Goal: Transaction & Acquisition: Purchase product/service

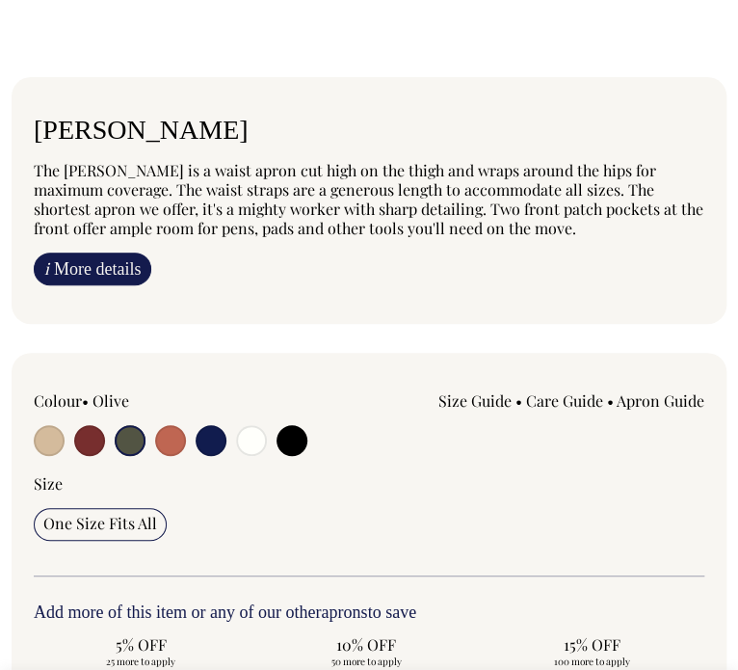
scroll to position [1096, 0]
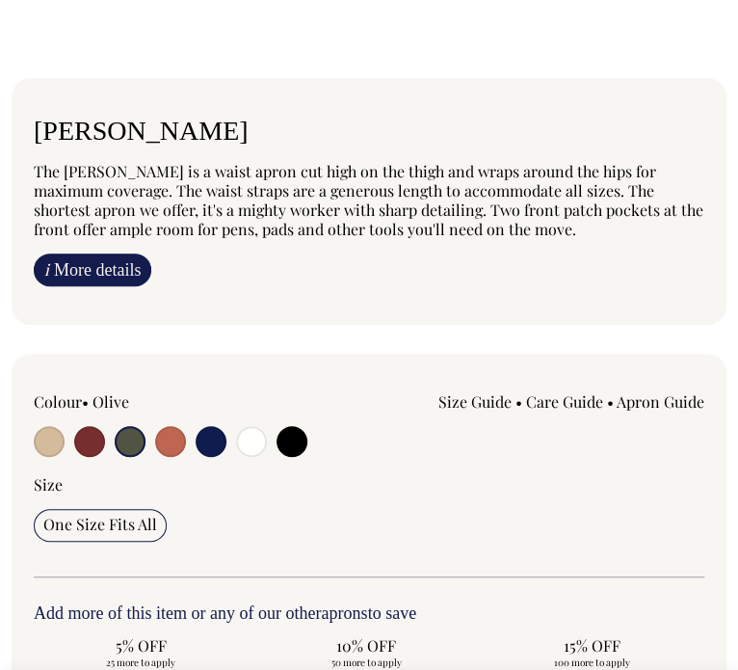
drag, startPoint x: 512, startPoint y: 231, endPoint x: 7, endPoint y: 174, distance: 508.1
drag, startPoint x: 33, startPoint y: 169, endPoint x: 274, endPoint y: 223, distance: 246.8
click at [274, 223] on span "The [PERSON_NAME] is a waist apron cut high on the thigh and wraps around the h…" at bounding box center [369, 200] width 670 height 78
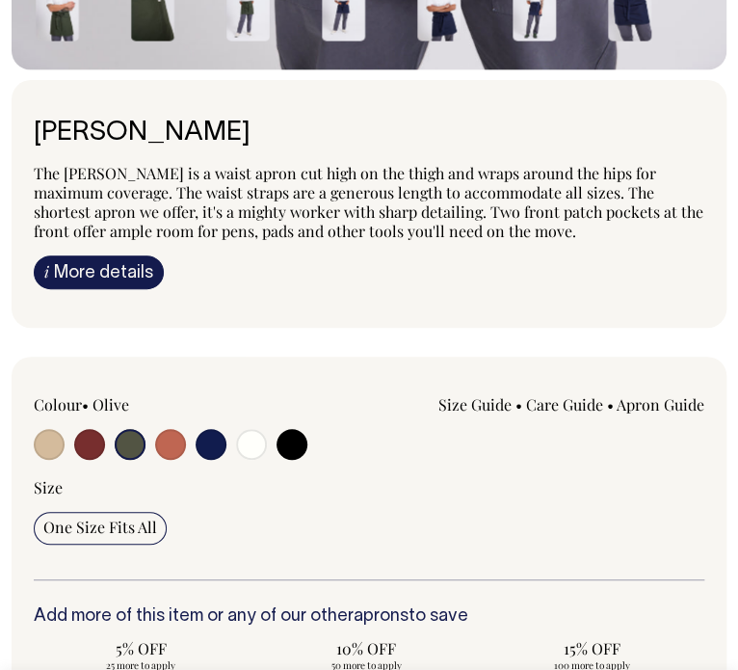
click at [222, 156] on div "i" at bounding box center [369, 94] width 715 height 2192
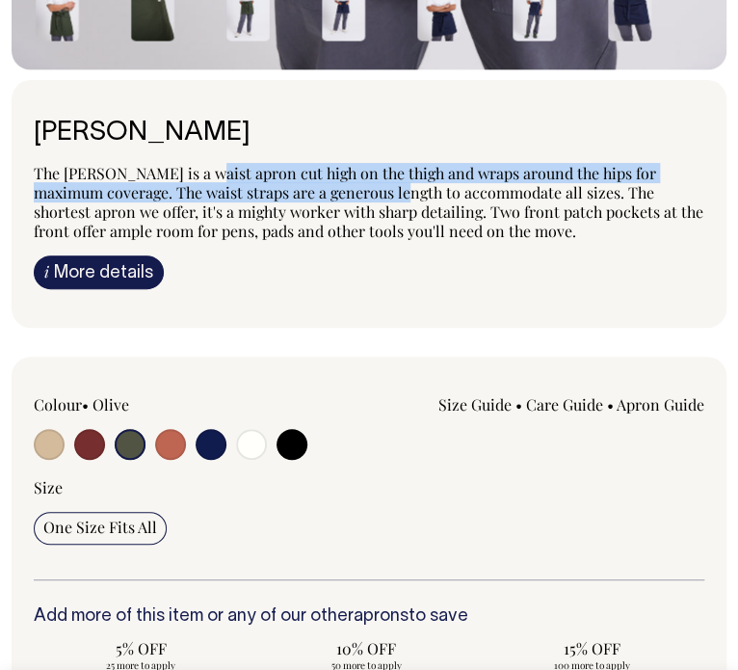
drag, startPoint x: 201, startPoint y: 172, endPoint x: 386, endPoint y: 197, distance: 186.7
click at [386, 197] on span "The [PERSON_NAME] is a waist apron cut high on the thigh and wraps around the h…" at bounding box center [369, 202] width 670 height 78
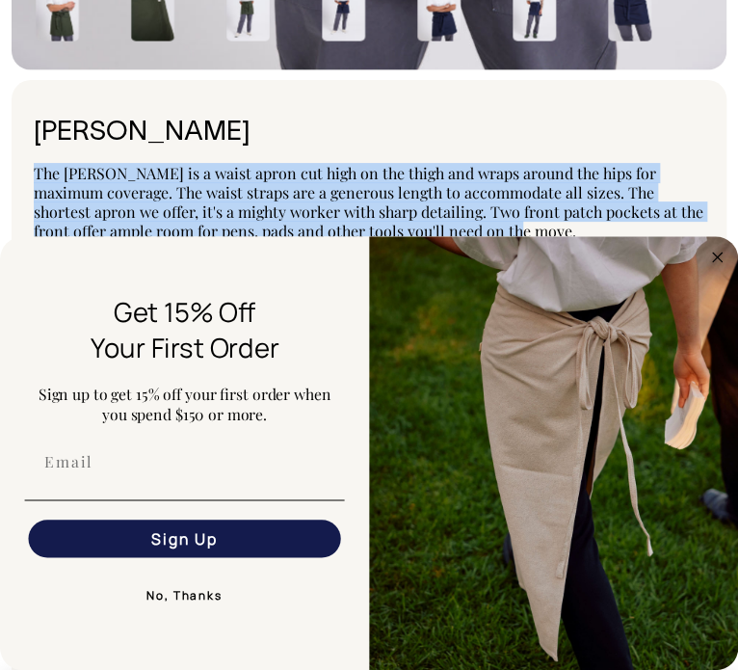
drag, startPoint x: 509, startPoint y: 224, endPoint x: -34, endPoint y: 150, distance: 547.4
click at [193, 594] on button "No, Thanks" at bounding box center [185, 594] width 320 height 38
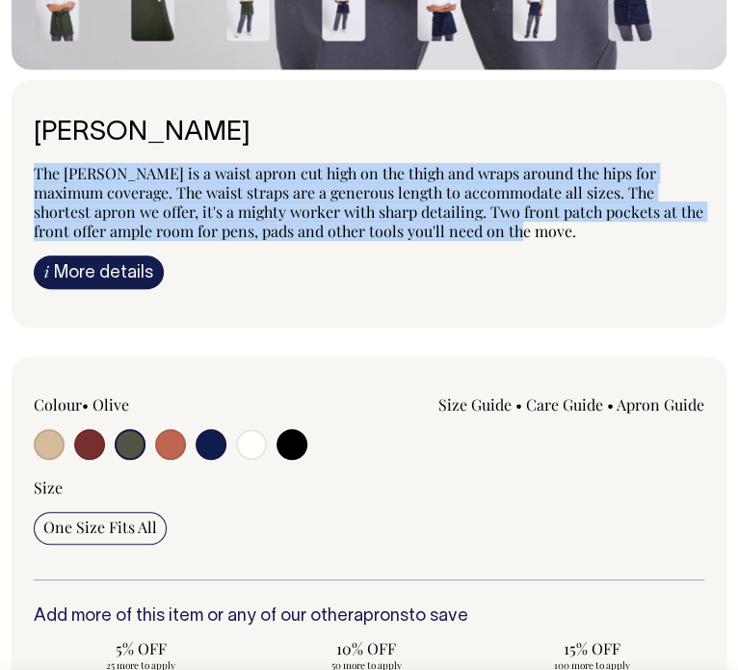
copy span "The [PERSON_NAME] is a waist apron cut high on the thigh and wraps around the h…"
